Goal: Information Seeking & Learning: Learn about a topic

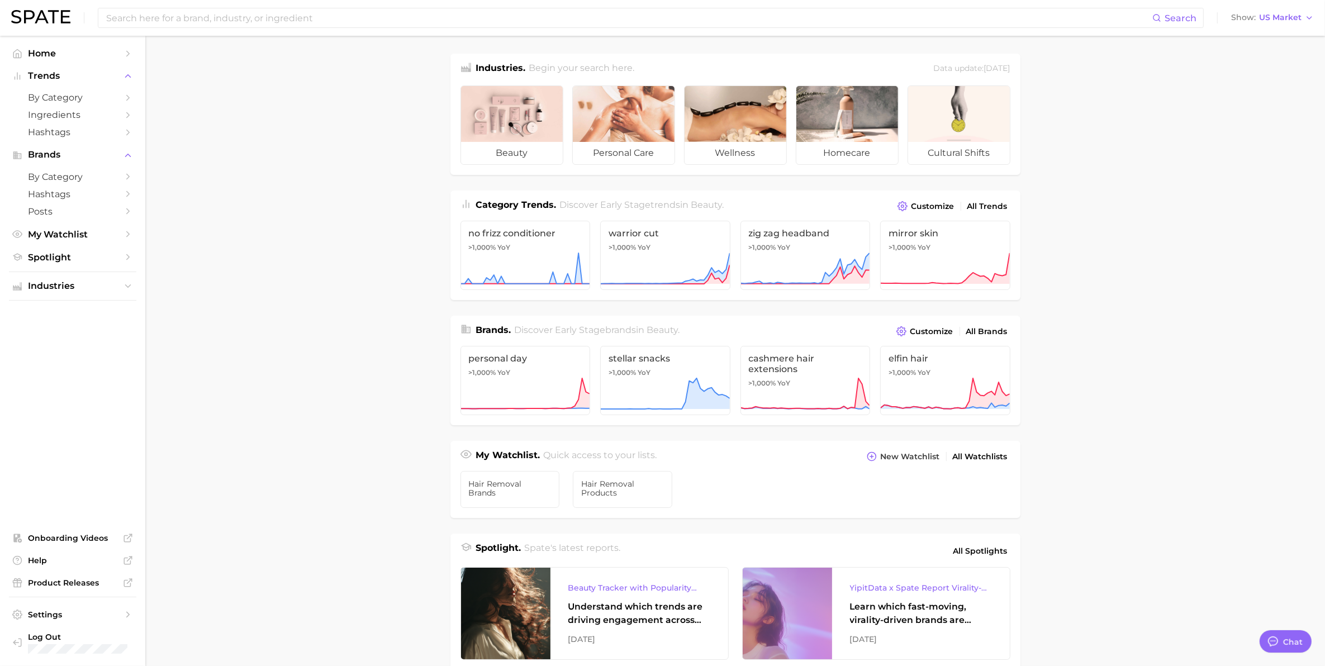
scroll to position [70, 0]
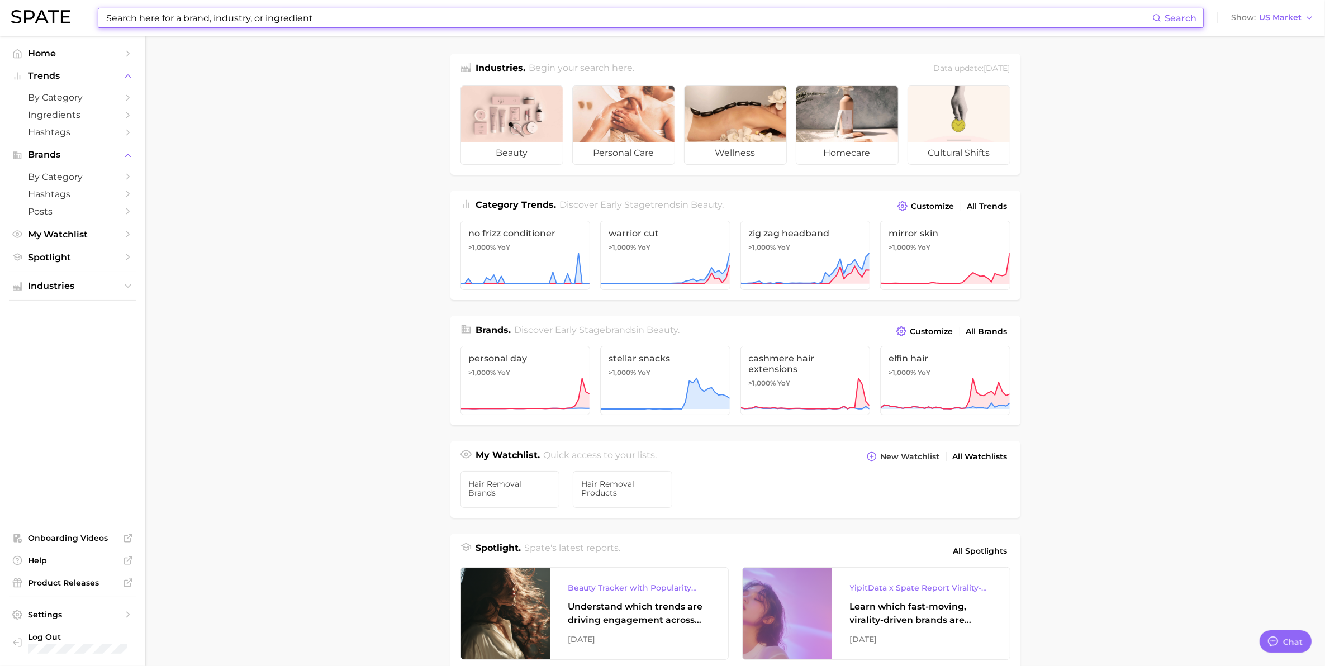
click at [174, 13] on input at bounding box center [628, 17] width 1047 height 19
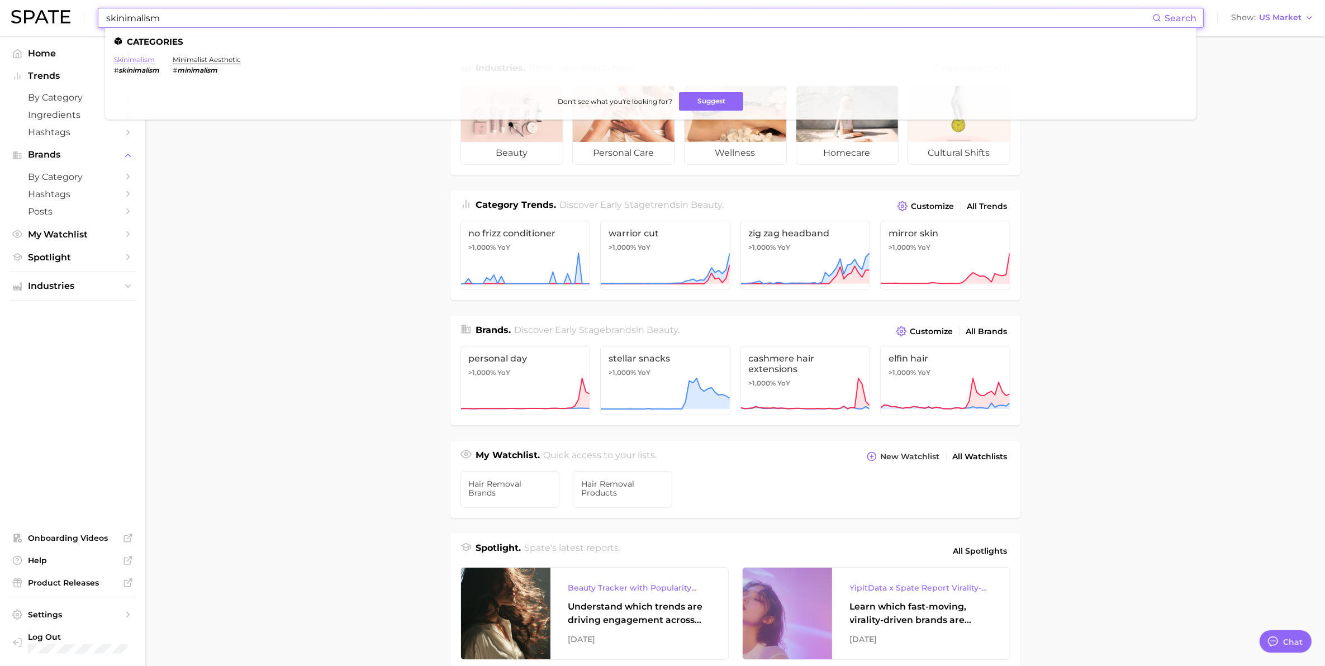
type input "skinimalism"
click at [143, 59] on link "skinimalism" at bounding box center [134, 59] width 41 height 8
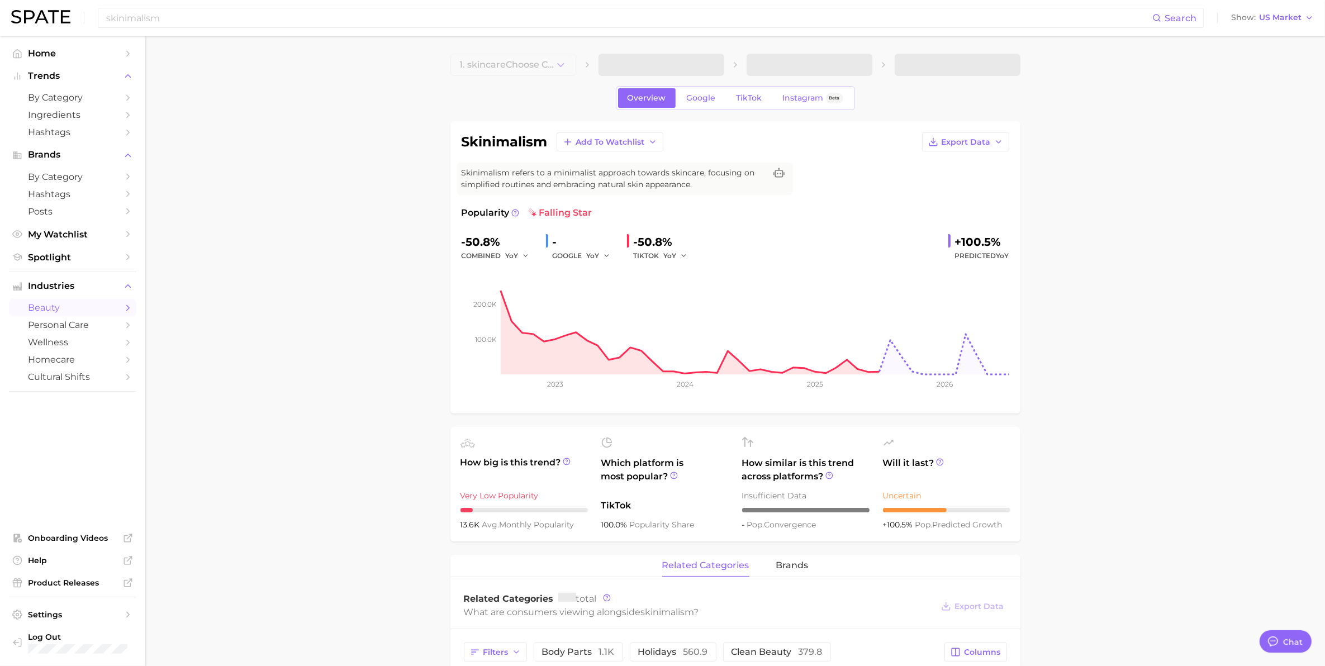
type textarea "x"
